Goal: Task Accomplishment & Management: Complete application form

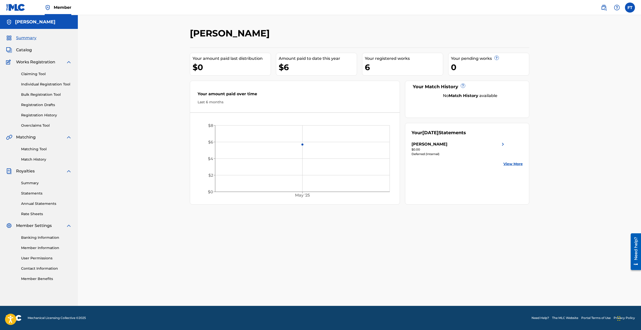
click at [27, 51] on span "Catalog" at bounding box center [24, 50] width 16 height 6
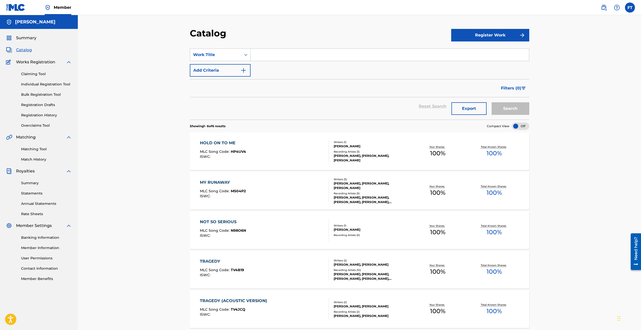
click at [485, 36] on button "Register Work" at bounding box center [490, 35] width 78 height 13
click at [461, 52] on link "Individual" at bounding box center [490, 51] width 78 height 12
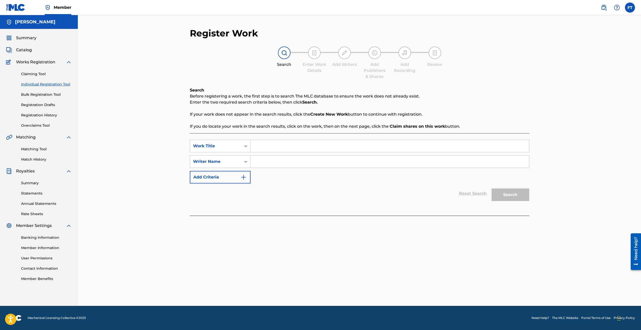
click at [264, 146] on input "Search Form" at bounding box center [390, 146] width 279 height 12
type input "Spider On The Wall"
click at [269, 161] on input "Search Form" at bounding box center [390, 161] width 279 height 12
type input "[PERSON_NAME]"
click at [506, 199] on button "Search" at bounding box center [511, 194] width 38 height 13
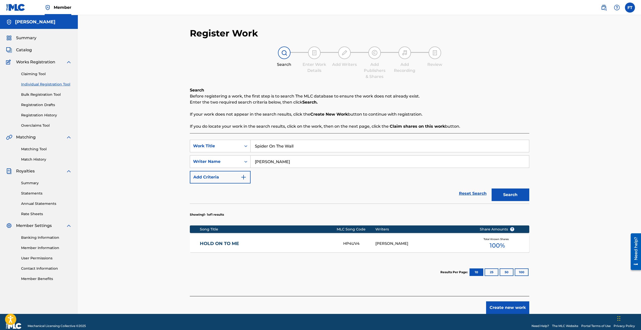
click at [500, 307] on button "Create new work" at bounding box center [507, 307] width 43 height 13
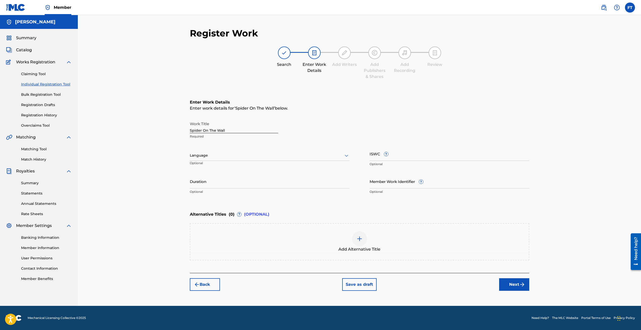
click at [287, 159] on div "Language" at bounding box center [270, 155] width 160 height 11
click at [218, 167] on div "English" at bounding box center [269, 166] width 159 height 11
click at [512, 286] on button "Next" at bounding box center [514, 284] width 30 height 13
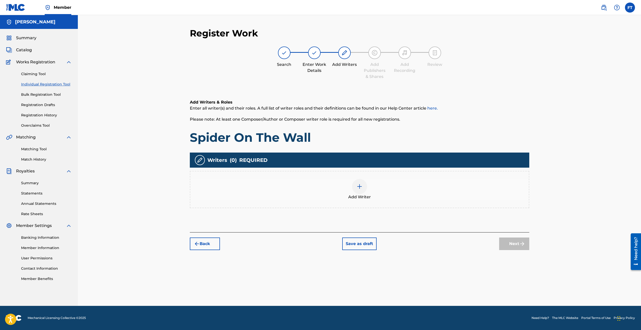
click at [362, 190] on div at bounding box center [359, 186] width 15 height 15
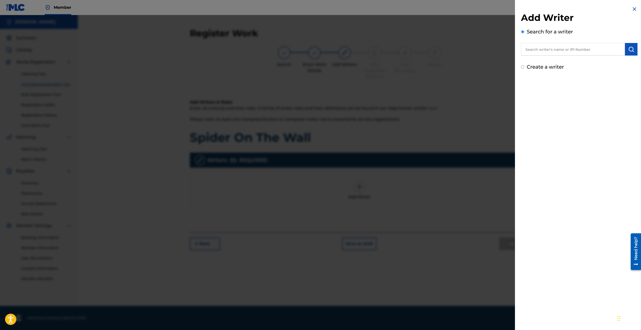
click at [533, 54] on input "text" at bounding box center [573, 49] width 104 height 13
click at [540, 61] on strong "[PERSON_NAME]" at bounding box center [544, 60] width 36 height 5
type input "[PERSON_NAME]"
click at [631, 47] on img "submit" at bounding box center [632, 49] width 6 height 6
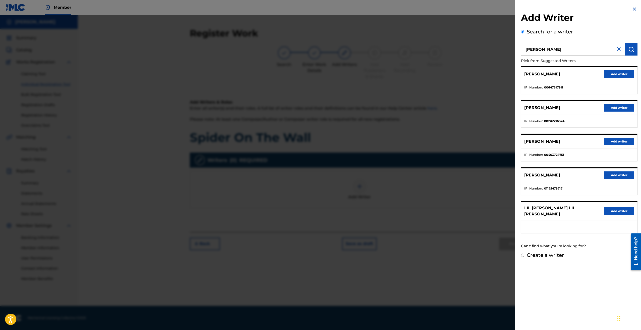
click at [610, 176] on button "Add writer" at bounding box center [619, 175] width 30 height 8
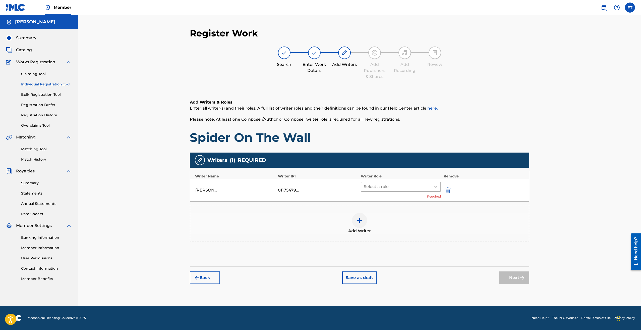
click at [438, 186] on icon at bounding box center [436, 186] width 5 height 5
click at [390, 199] on div "Composer/Author" at bounding box center [401, 200] width 80 height 10
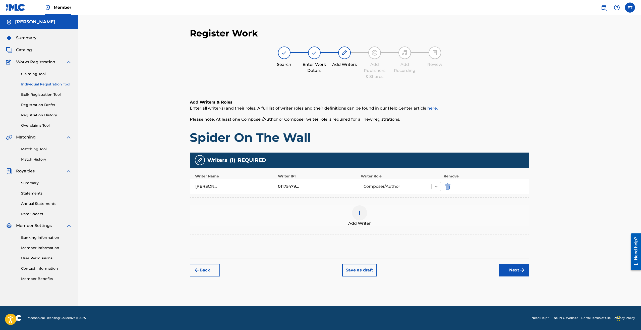
click at [436, 186] on icon at bounding box center [436, 186] width 5 height 5
click at [508, 269] on button "Next" at bounding box center [514, 270] width 30 height 13
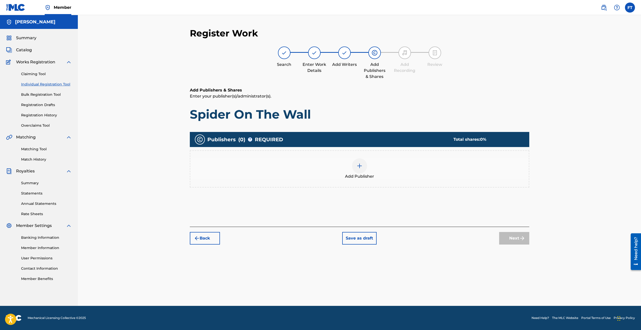
click at [357, 164] on img at bounding box center [360, 166] width 6 height 6
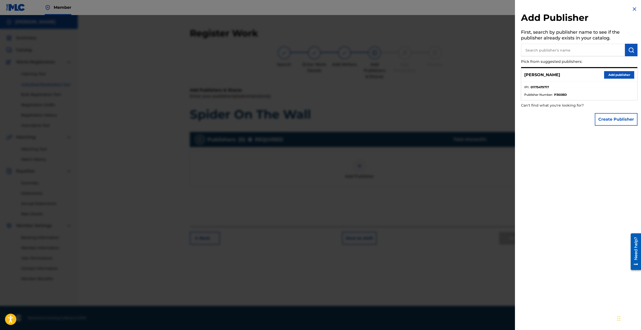
click at [607, 75] on button "Add publisher" at bounding box center [619, 75] width 30 height 8
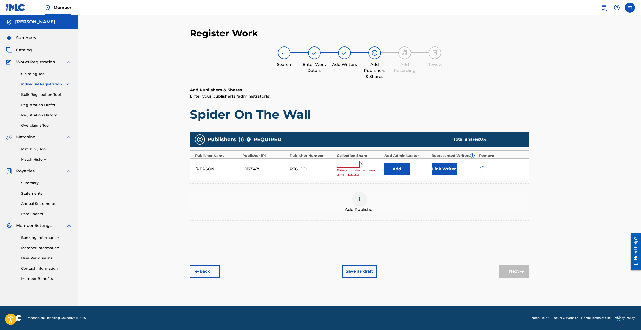
click at [350, 164] on input "text" at bounding box center [348, 164] width 23 height 7
type input "100"
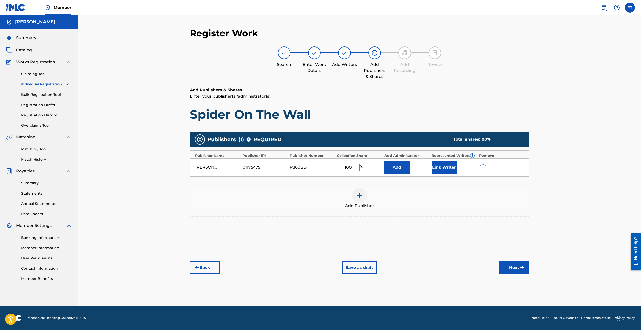
click at [354, 168] on input "100" at bounding box center [348, 167] width 23 height 7
drag, startPoint x: 352, startPoint y: 167, endPoint x: 339, endPoint y: 167, distance: 12.6
click at [339, 167] on input "100" at bounding box center [348, 167] width 23 height 7
type input "100.06"
click at [444, 166] on button "Link Writer" at bounding box center [444, 167] width 25 height 13
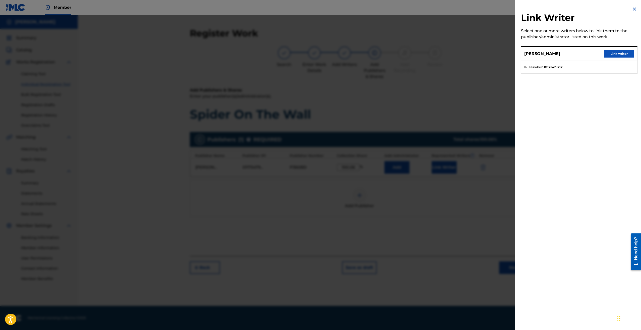
click at [610, 50] on button "Link writer" at bounding box center [619, 54] width 30 height 8
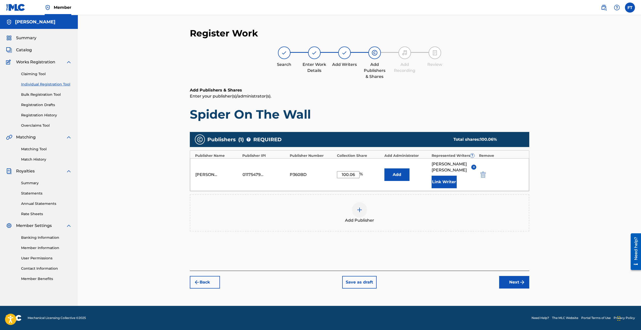
click at [512, 285] on button "Next" at bounding box center [514, 282] width 30 height 13
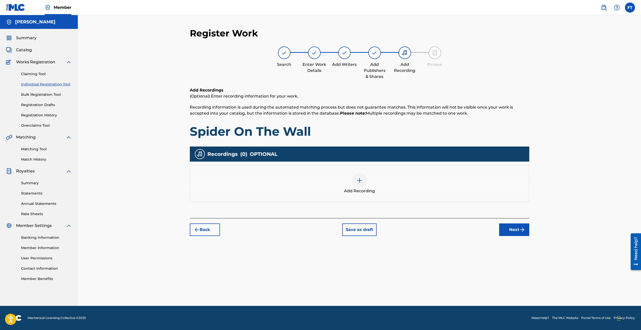
click at [360, 183] on div at bounding box center [359, 180] width 15 height 15
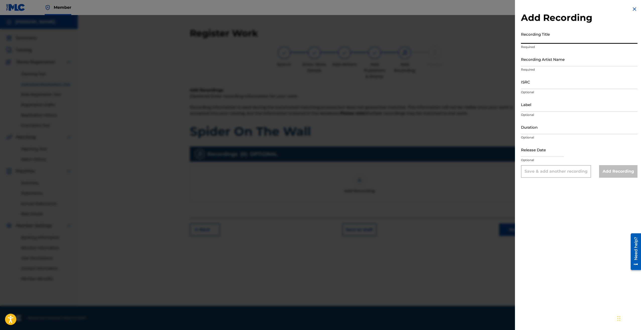
click at [531, 40] on input "Recording Title" at bounding box center [579, 36] width 117 height 14
drag, startPoint x: 565, startPoint y: 38, endPoint x: 518, endPoint y: 40, distance: 47.5
click at [518, 40] on div "Add Recording Recording Title [PERSON_NAME] Required Recording Artist Name Requ…" at bounding box center [579, 92] width 129 height 184
type input "Spider On The Wall"
click at [527, 63] on input "Recording Artist Name" at bounding box center [579, 59] width 117 height 14
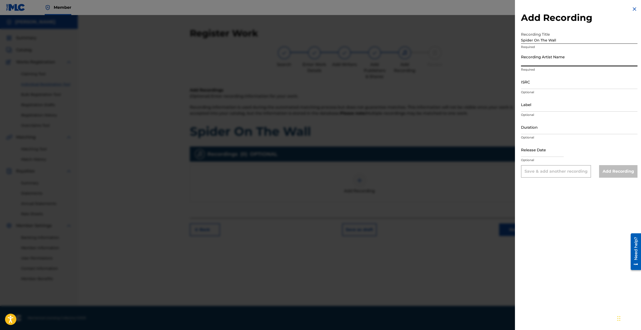
type input "[PERSON_NAME]"
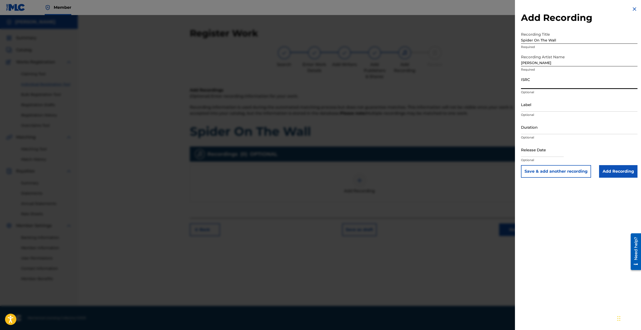
click at [531, 86] on input "ISRC" at bounding box center [579, 82] width 117 height 14
click at [530, 84] on input "ISRC" at bounding box center [579, 82] width 117 height 14
paste input "QZZ7T2563400"
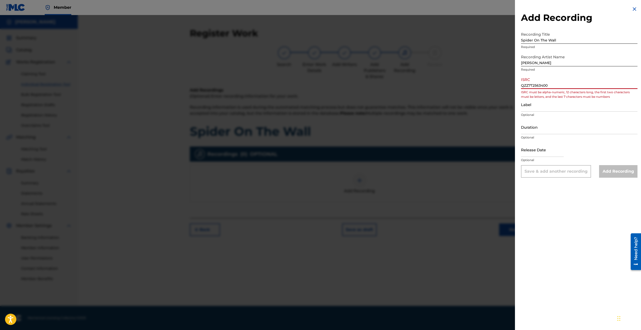
click at [551, 84] on input "QZZ7T2563400" at bounding box center [579, 82] width 117 height 14
drag, startPoint x: 551, startPoint y: 84, endPoint x: 538, endPoint y: 88, distance: 13.5
click at [508, 84] on div "Add Recording Recording Title Spider On The Wall Required Recording Artist Name…" at bounding box center [320, 172] width 641 height 315
click at [554, 86] on input "QZZ7T2563400" at bounding box center [579, 82] width 117 height 14
click at [550, 85] on input "QZZ7T2563400" at bounding box center [579, 82] width 117 height 14
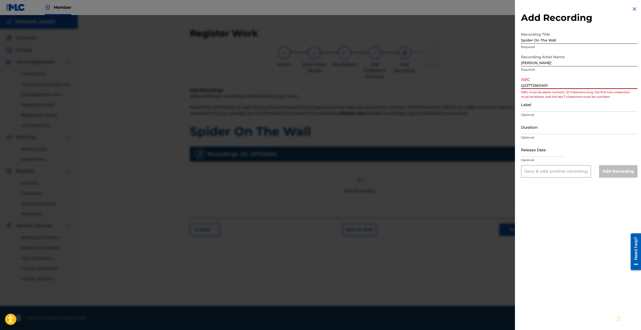
click at [523, 85] on input "QZZ7T2563400" at bounding box center [579, 82] width 117 height 14
click at [549, 87] on input "QZZ7T2563400" at bounding box center [579, 82] width 117 height 14
click at [522, 85] on input "QZZ7T2563400" at bounding box center [579, 82] width 117 height 14
click at [549, 87] on input "QZZ7T2563400" at bounding box center [579, 82] width 117 height 14
click at [547, 85] on input "QZZ7T2563400" at bounding box center [579, 82] width 117 height 14
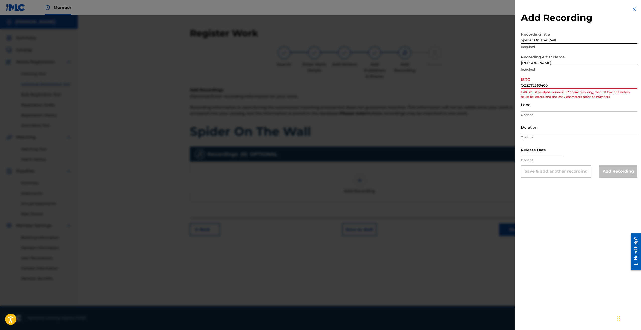
type input "QZZ7T2563400"
click at [540, 111] on input "Label" at bounding box center [579, 104] width 117 height 14
click at [537, 154] on input "text" at bounding box center [542, 149] width 43 height 14
select select "8"
select select "2025"
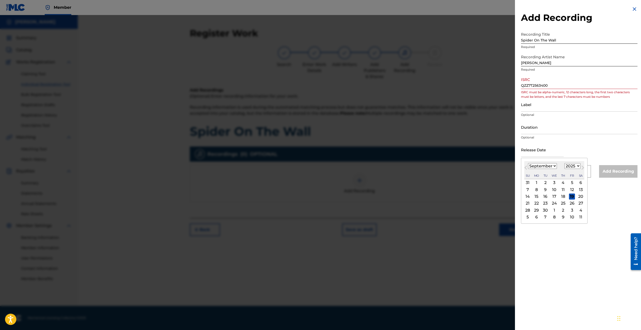
click at [554, 85] on input "QZZ7T2563400" at bounding box center [579, 82] width 117 height 14
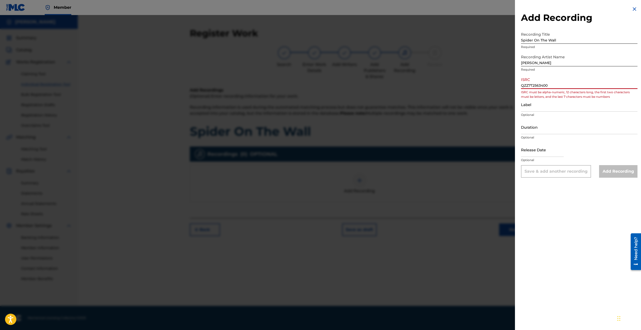
drag, startPoint x: 550, startPoint y: 84, endPoint x: 513, endPoint y: 83, distance: 37.5
click at [513, 83] on div "Add Recording Recording Title Spider On The Wall Required Recording Artist Name…" at bounding box center [320, 172] width 641 height 315
click at [526, 85] on input "ISRC" at bounding box center [579, 82] width 117 height 14
paste input "QZZ7T2563400"
click at [566, 86] on input "QZZ7T2563400" at bounding box center [579, 82] width 117 height 14
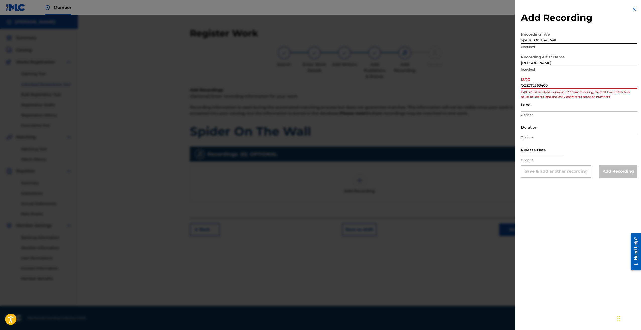
click at [565, 86] on input "QZZ7T2563400" at bounding box center [579, 82] width 117 height 14
click at [522, 86] on input "QZZ7T2563400" at bounding box center [579, 82] width 117 height 14
click at [549, 86] on input "QZZ7T2563400" at bounding box center [579, 82] width 117 height 14
click at [548, 86] on input "QZZ7T2563400" at bounding box center [579, 82] width 117 height 14
type input "QZZ7T2563400"
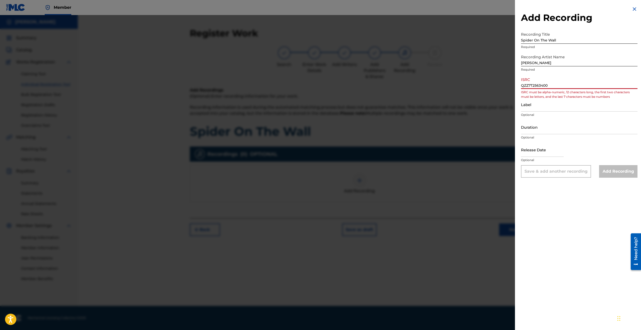
drag, startPoint x: 549, startPoint y: 85, endPoint x: 517, endPoint y: 85, distance: 31.7
click at [517, 85] on div "Add Recording Recording Title Spider On The Wall Required Recording Artist Name…" at bounding box center [579, 92] width 129 height 184
click at [549, 85] on input "QZZ7T2563400" at bounding box center [579, 82] width 117 height 14
drag, startPoint x: 549, startPoint y: 85, endPoint x: 520, endPoint y: 84, distance: 29.4
click at [520, 84] on div "Add Recording Recording Title Spider On The Wall Required Recording Artist Name…" at bounding box center [579, 92] width 129 height 184
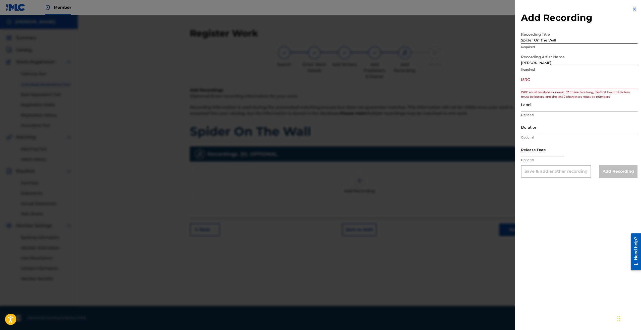
click at [521, 85] on div "Add Recording Recording Title Spider On The Wall Required Recording Artist Name…" at bounding box center [579, 92] width 129 height 184
click at [522, 88] on input "ISRC" at bounding box center [579, 82] width 117 height 14
paste input "QZZ7T2563400"
click at [552, 86] on input "QZZ7T2563400" at bounding box center [579, 82] width 117 height 14
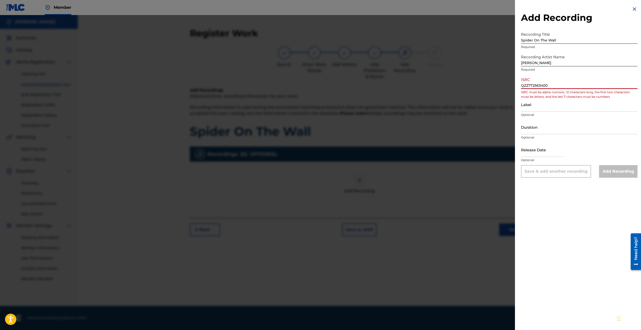
click at [549, 86] on input "QZZ7T2563400" at bounding box center [579, 82] width 117 height 14
click at [523, 85] on input "QZZ7T2563400" at bounding box center [579, 82] width 117 height 14
click at [552, 86] on input "QZZ7T2563400" at bounding box center [579, 82] width 117 height 14
type input "QZZ7T2563400"
click at [550, 112] on div "Label Optional" at bounding box center [579, 108] width 117 height 23
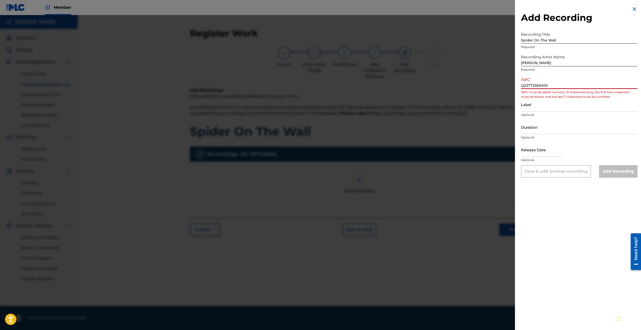
click at [550, 85] on input "QZZ7T2563400" at bounding box center [579, 82] width 117 height 14
click at [547, 84] on input "QZZ7T2563400" at bounding box center [579, 82] width 117 height 14
drag, startPoint x: 542, startPoint y: 86, endPoint x: 506, endPoint y: 85, distance: 36.5
click at [506, 85] on div "Add Recording Recording Title Spider On The Wall Required Recording Artist Name…" at bounding box center [320, 172] width 641 height 315
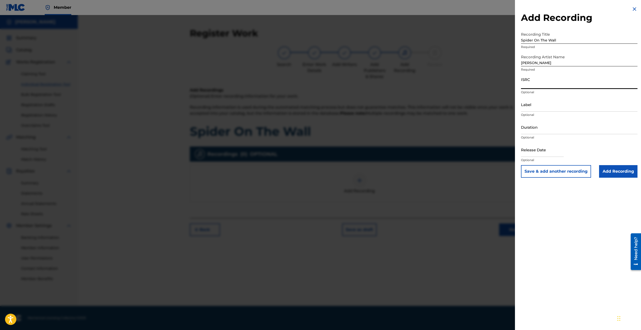
click at [524, 84] on input "ISRC" at bounding box center [579, 82] width 117 height 14
paste input "QZZ7T2563400"
type input "QZZ7T2563400"
click at [616, 170] on input "Add Recording" at bounding box center [618, 171] width 38 height 13
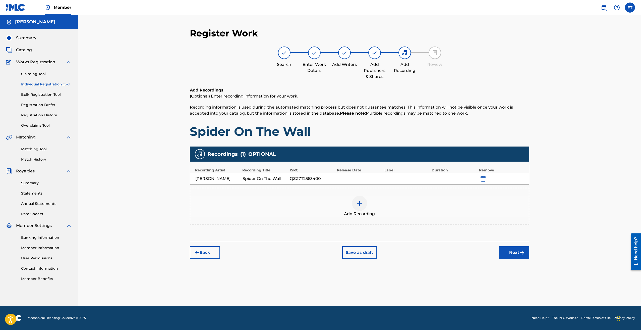
click at [520, 252] on img "submit" at bounding box center [522, 252] width 6 height 6
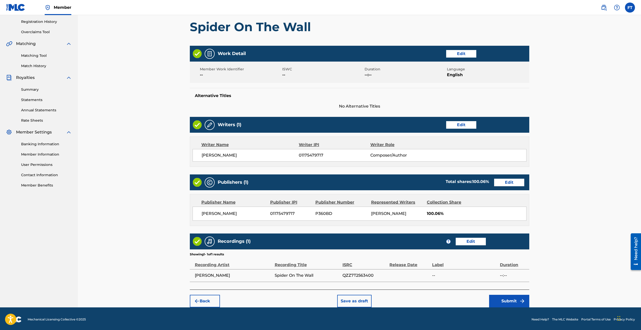
scroll to position [95, 0]
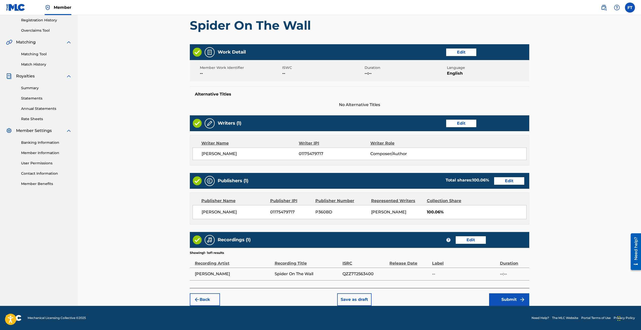
click at [506, 299] on button "Submit" at bounding box center [509, 299] width 40 height 13
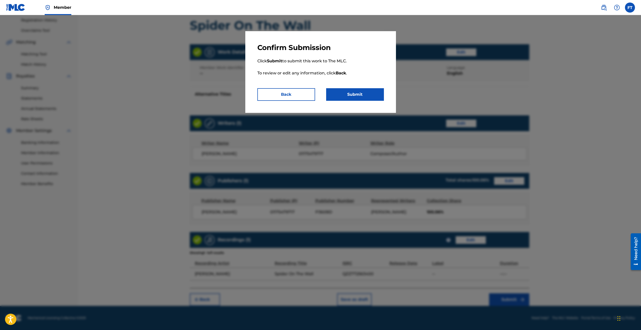
click at [351, 93] on button "Submit" at bounding box center [355, 94] width 58 height 13
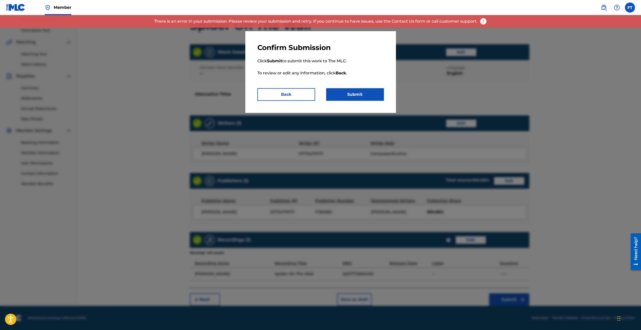
click at [357, 95] on button "Submit" at bounding box center [355, 94] width 58 height 13
click at [287, 96] on button "Back" at bounding box center [286, 94] width 58 height 13
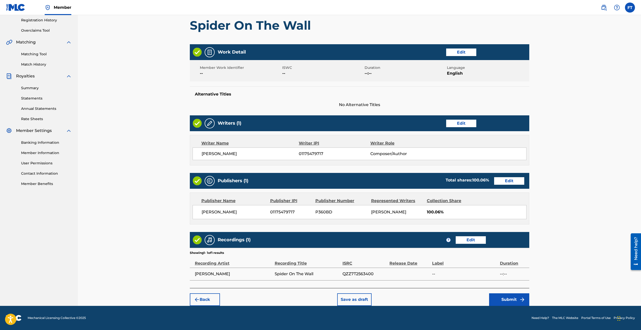
click at [506, 299] on button "Submit" at bounding box center [509, 299] width 40 height 13
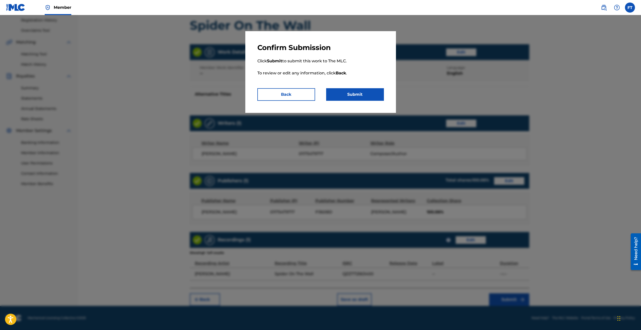
click at [350, 98] on button "Submit" at bounding box center [355, 94] width 58 height 13
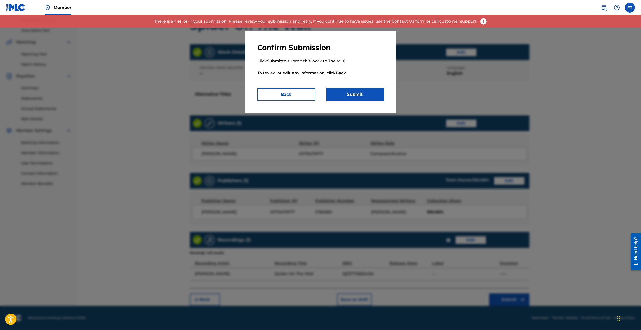
click at [348, 93] on button "Submit" at bounding box center [355, 94] width 58 height 13
click at [276, 101] on div "Confirm Submission Click Submit to submit this work to The MLC. To review or ed…" at bounding box center [320, 72] width 151 height 82
click at [276, 96] on button "Back" at bounding box center [286, 94] width 58 height 13
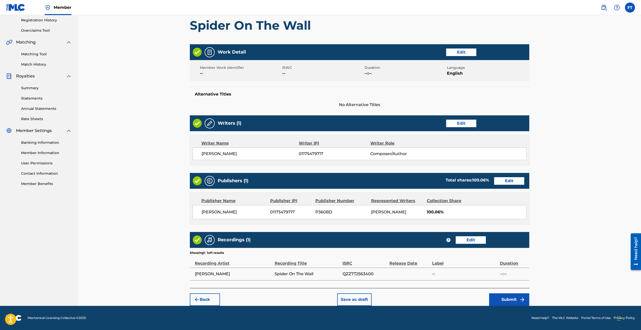
click at [505, 183] on button "Edit" at bounding box center [509, 181] width 30 height 8
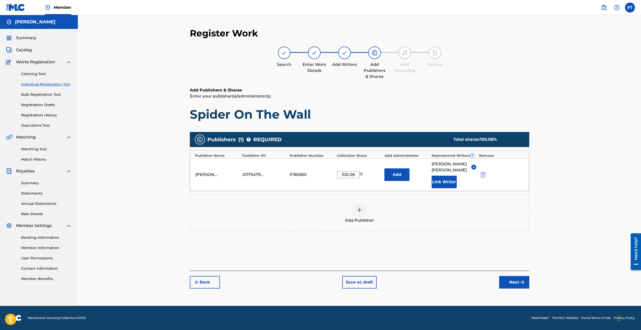
drag, startPoint x: 355, startPoint y: 175, endPoint x: 349, endPoint y: 177, distance: 6.9
click at [349, 177] on input "100.06" at bounding box center [348, 174] width 23 height 7
type input "100"
click at [514, 286] on button "Next" at bounding box center [514, 282] width 30 height 13
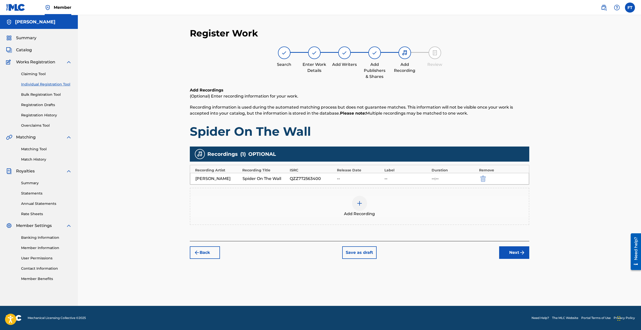
click at [517, 254] on button "Next" at bounding box center [514, 252] width 30 height 13
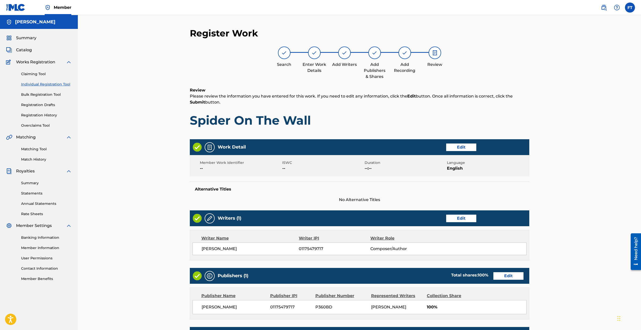
scroll to position [95, 0]
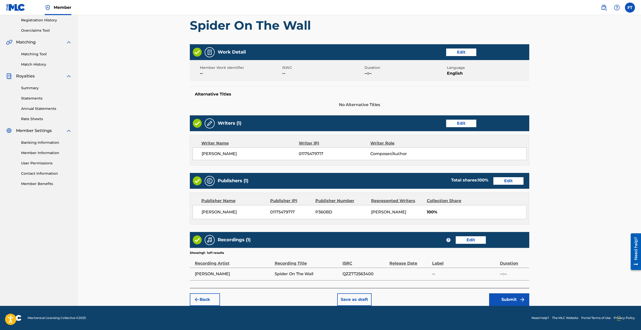
click at [506, 296] on button "Submit" at bounding box center [509, 299] width 40 height 13
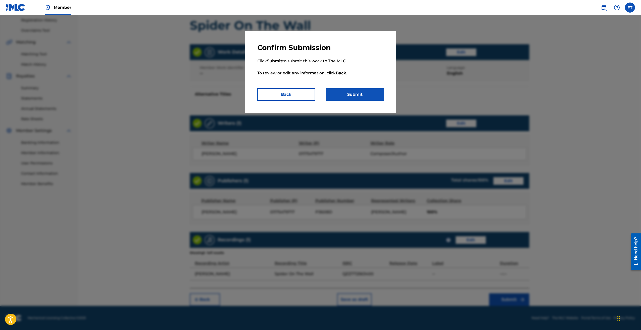
click at [357, 96] on button "Submit" at bounding box center [355, 94] width 58 height 13
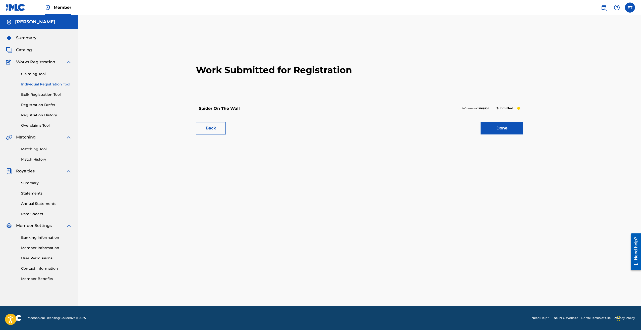
click at [493, 130] on link "Done" at bounding box center [502, 128] width 43 height 13
